Goal: Information Seeking & Learning: Learn about a topic

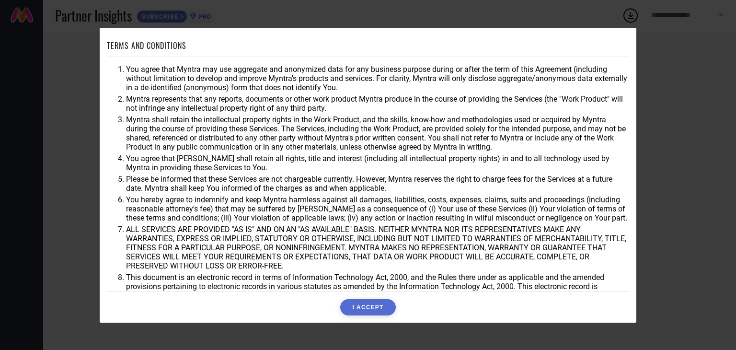
click at [369, 305] on button "I ACCEPT" at bounding box center [367, 307] width 55 height 16
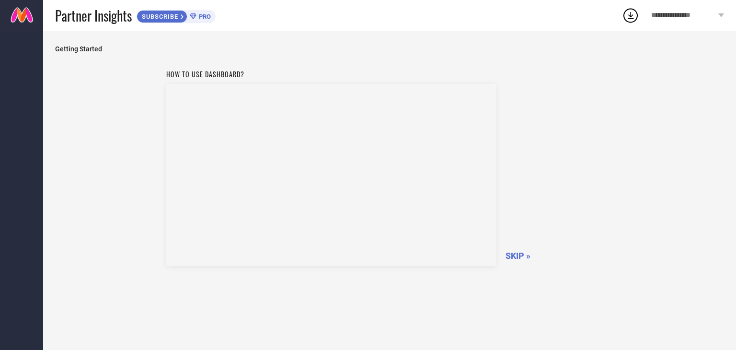
click at [518, 251] on span "SKIP »" at bounding box center [517, 255] width 25 height 10
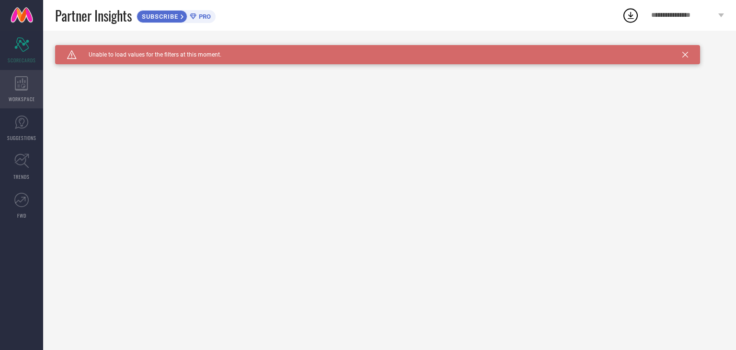
click at [11, 88] on div "WORKSPACE" at bounding box center [21, 89] width 43 height 38
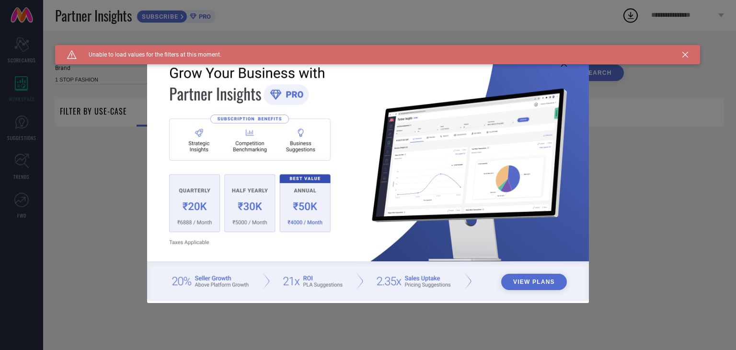
type input "1 STOP FASHION"
type input "All"
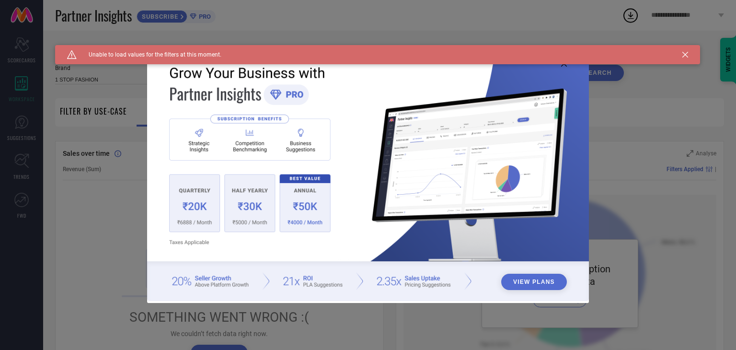
click at [564, 64] on div "Caution Created with Sketch. Unable to load values for the filters at this mome…" at bounding box center [377, 54] width 645 height 19
click at [564, 66] on icon at bounding box center [564, 64] width 6 height 6
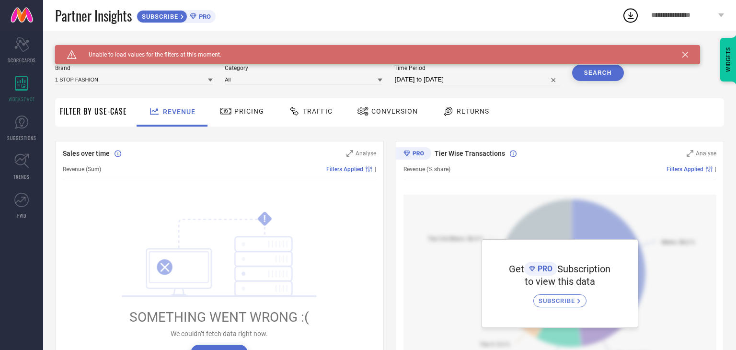
click at [687, 52] on icon at bounding box center [685, 55] width 6 height 6
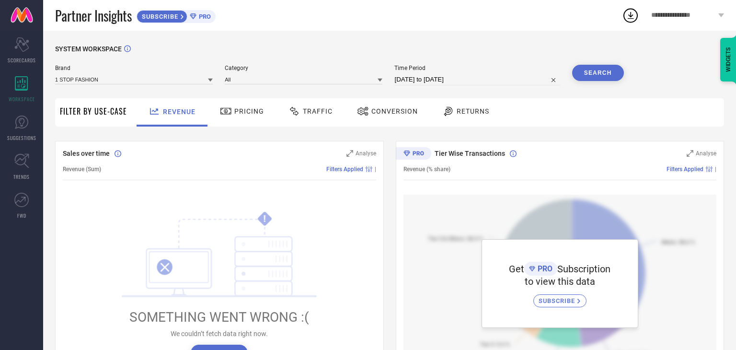
click at [246, 110] on span "Pricing" at bounding box center [249, 111] width 30 height 8
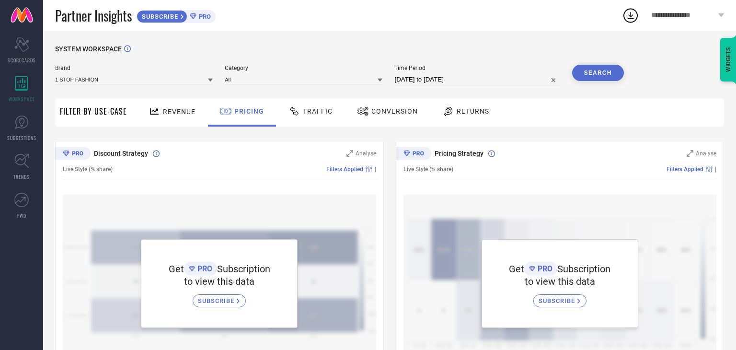
click at [184, 106] on div "Revenue" at bounding box center [172, 111] width 52 height 17
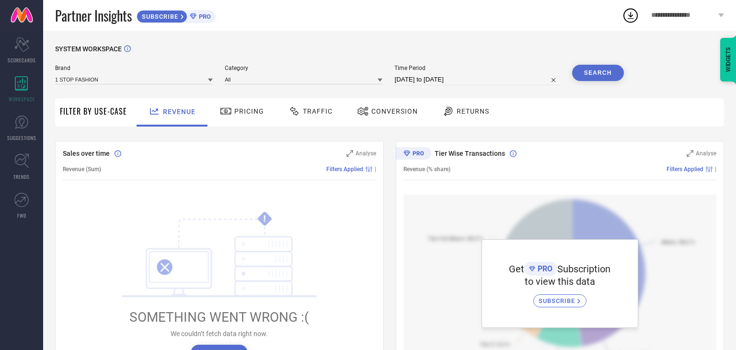
click at [241, 112] on span "Pricing" at bounding box center [249, 111] width 30 height 8
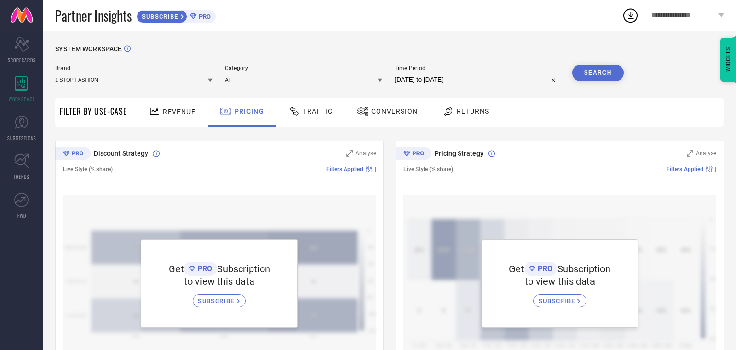
click at [320, 108] on span "Traffic" at bounding box center [318, 111] width 30 height 8
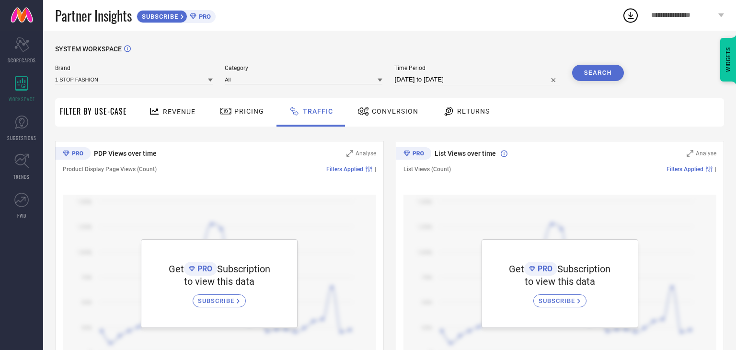
click at [379, 113] on span "Conversion" at bounding box center [395, 111] width 46 height 8
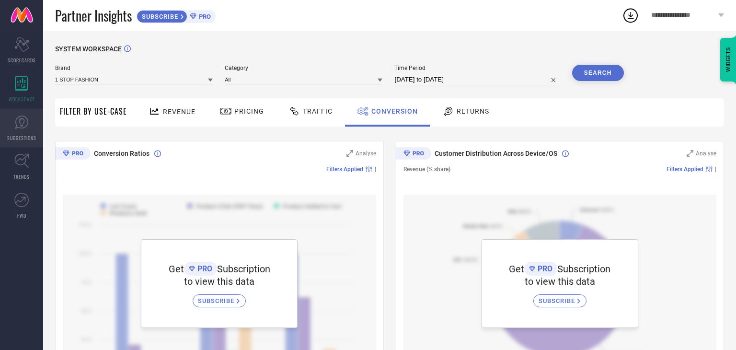
click at [19, 130] on link "SUGGESTIONS" at bounding box center [21, 128] width 43 height 38
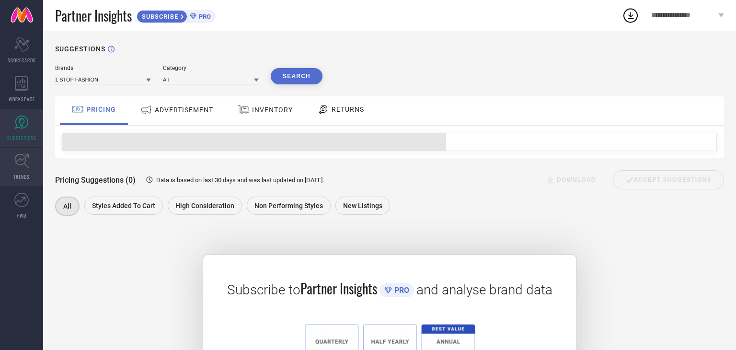
click at [19, 157] on icon at bounding box center [21, 160] width 15 height 15
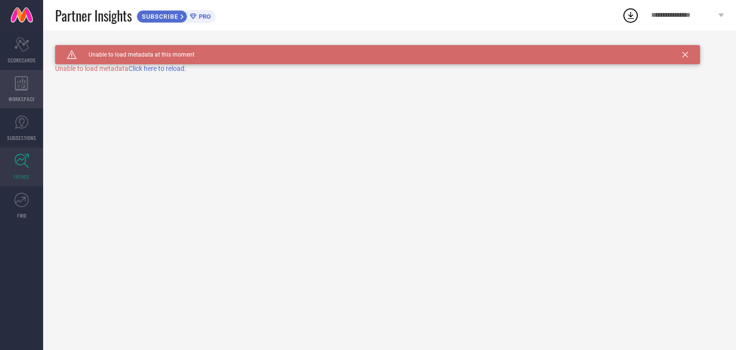
click at [15, 91] on div "WORKSPACE" at bounding box center [21, 89] width 43 height 38
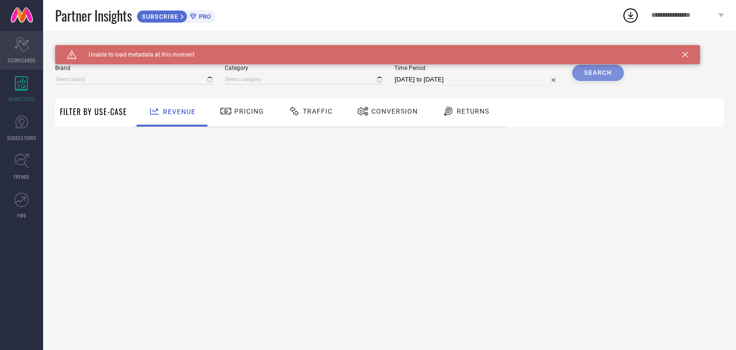
click at [21, 55] on div "Scorecard SCORECARDS" at bounding box center [21, 50] width 43 height 38
